Goal: Information Seeking & Learning: Learn about a topic

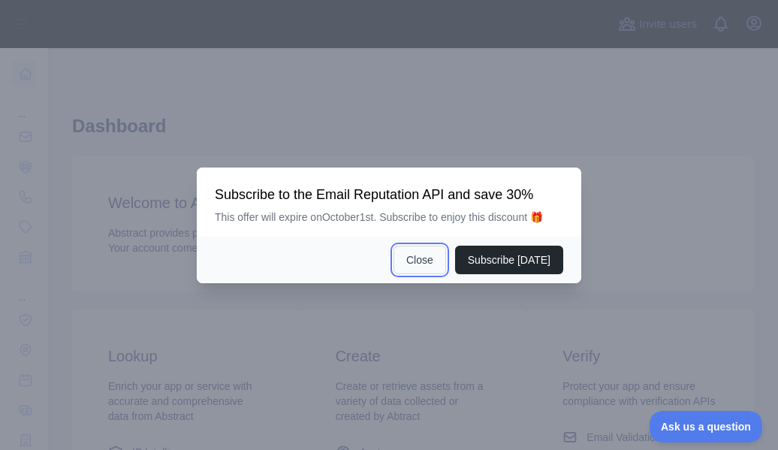
click at [426, 256] on button "Close" at bounding box center [419, 259] width 53 height 29
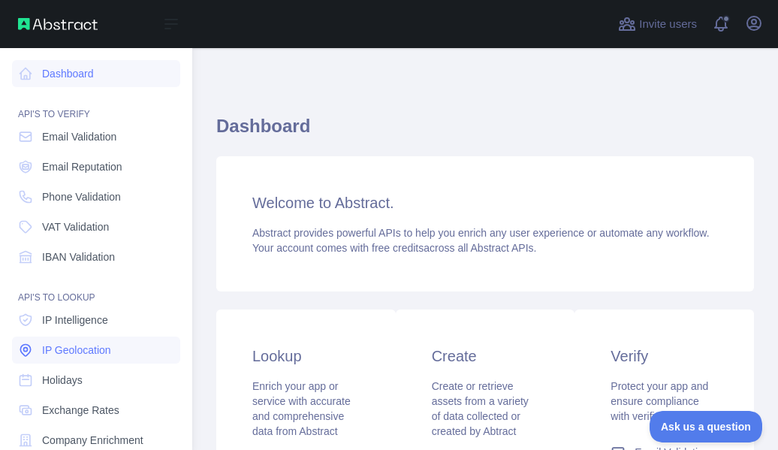
click at [86, 347] on span "IP Geolocation" at bounding box center [76, 349] width 69 height 15
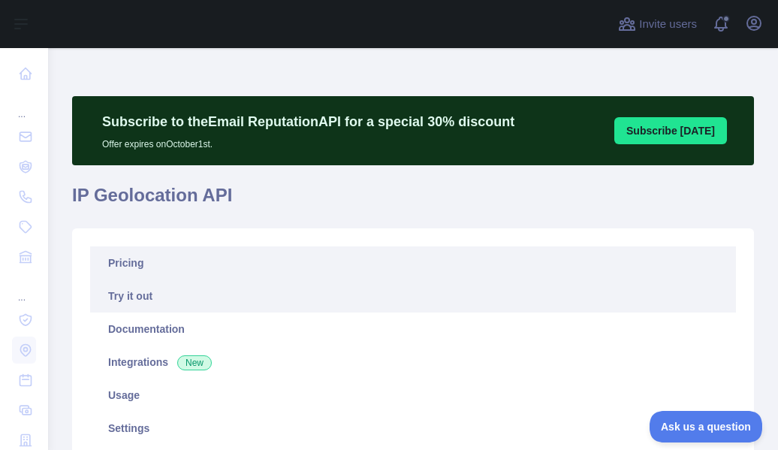
type textarea "**********"
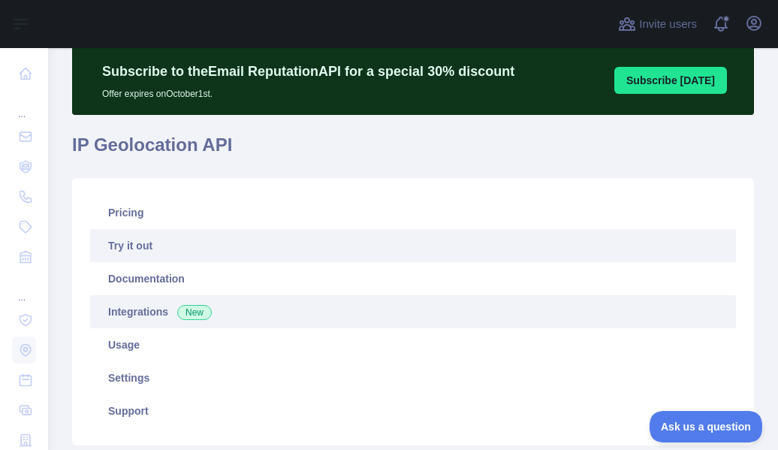
scroll to position [50, 0]
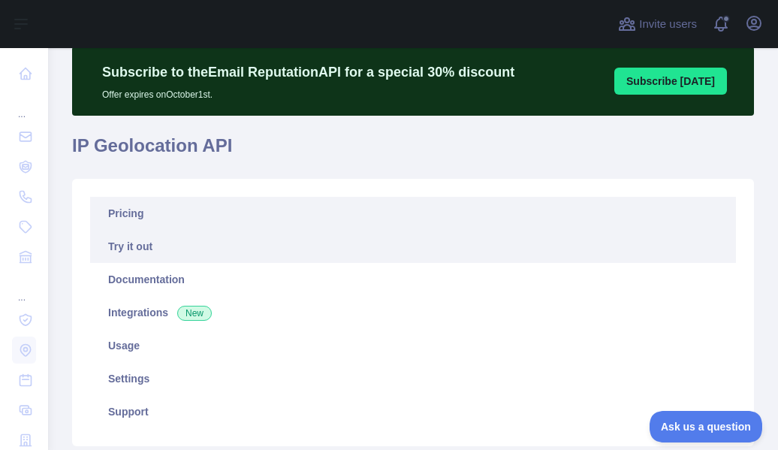
click at [137, 214] on link "Pricing" at bounding box center [413, 213] width 646 height 33
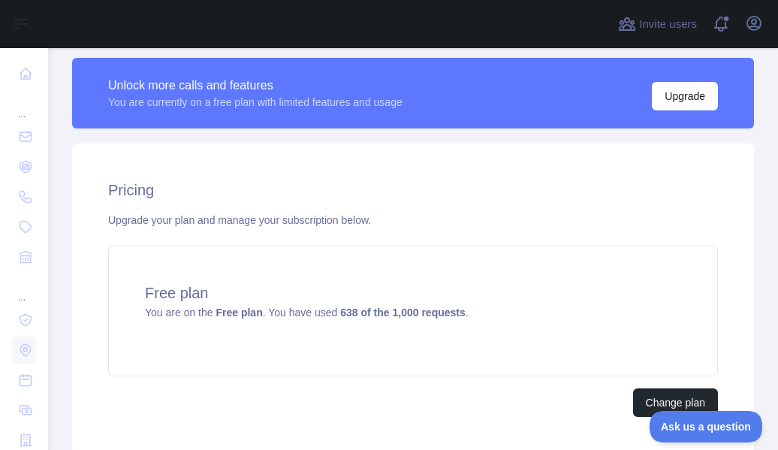
scroll to position [570, 0]
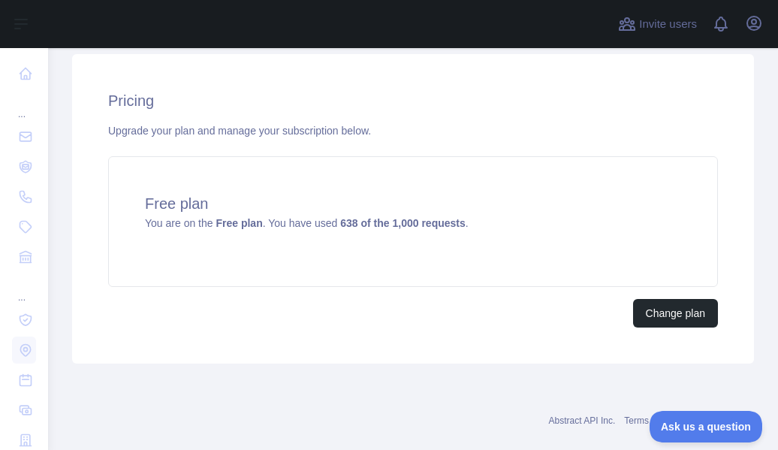
scroll to position [570, 0]
